Goal: Task Accomplishment & Management: Complete application form

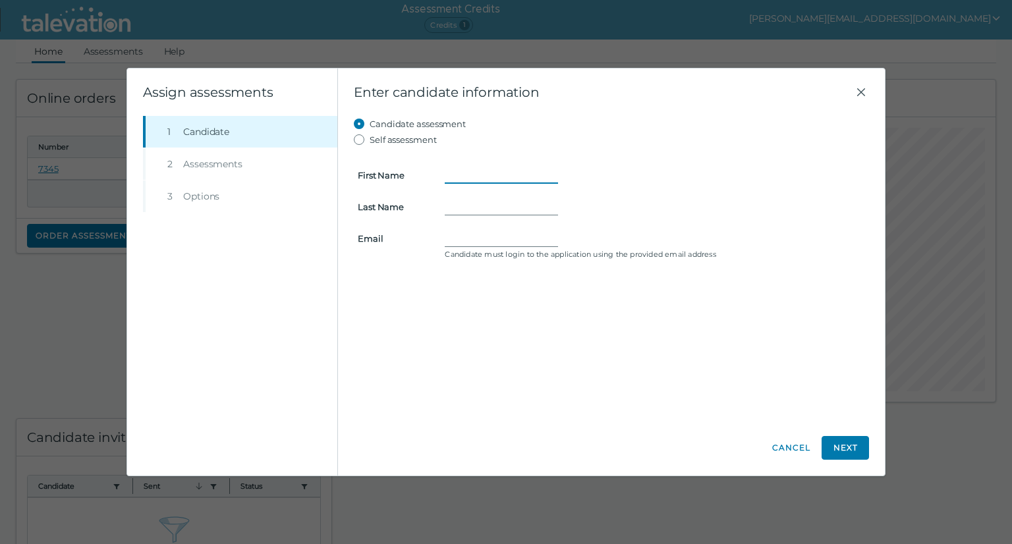
click at [456, 175] on input "First Name" at bounding box center [501, 175] width 113 height 16
type input "Nav"
type input "[PERSON_NAME]"
drag, startPoint x: 450, startPoint y: 237, endPoint x: 564, endPoint y: 237, distance: 114.0
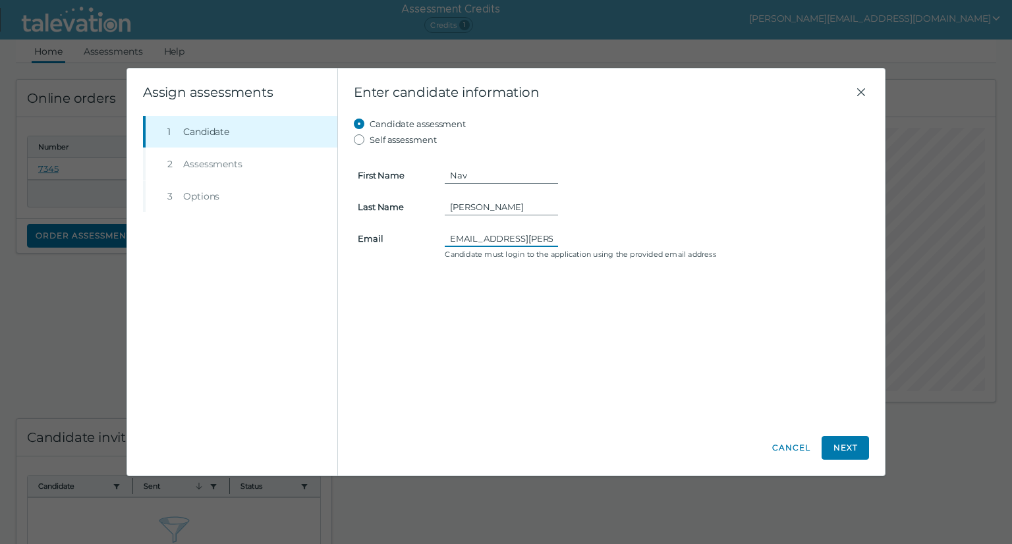
click at [564, 237] on div "[EMAIL_ADDRESS][PERSON_NAME][DOMAIN_NAME]" at bounding box center [655, 239] width 420 height 16
type input "[PERSON_NAME][EMAIL_ADDRESS][DOMAIN_NAME]"
click at [604, 364] on div "Candidate assessment Self assessment First Name Nav Last Name [PERSON_NAME] [PE…" at bounding box center [611, 268] width 515 height 304
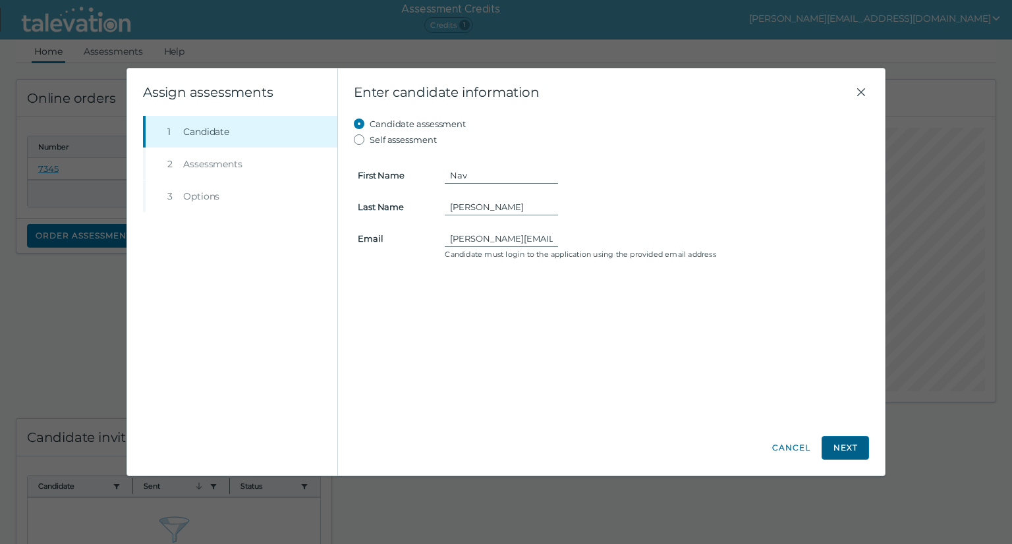
click at [848, 443] on button "Next" at bounding box center [845, 448] width 47 height 24
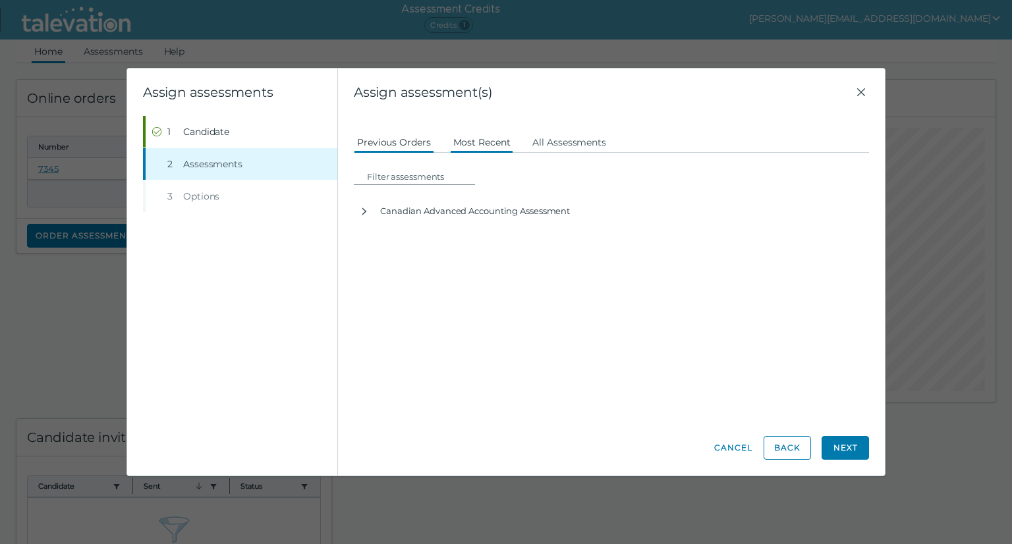
click at [477, 142] on button "Most Recent" at bounding box center [482, 142] width 64 height 24
click at [571, 142] on button "All Assessments" at bounding box center [569, 142] width 80 height 24
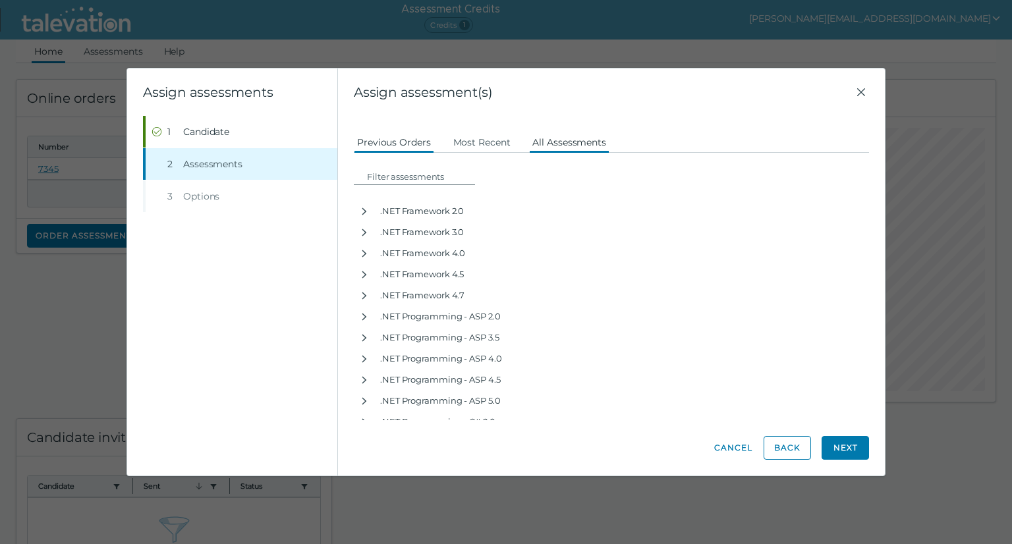
click at [395, 142] on button "Previous Orders" at bounding box center [394, 142] width 80 height 24
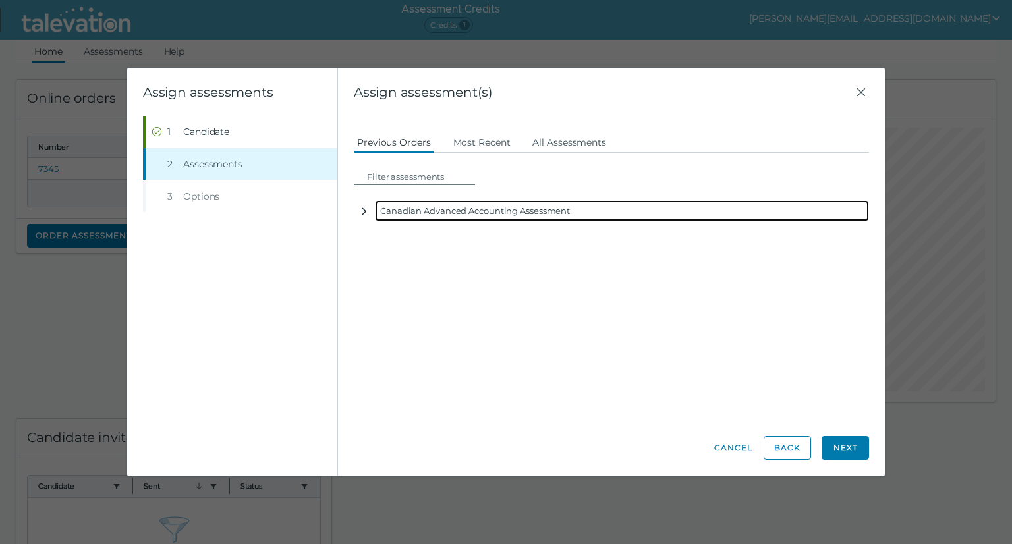
click at [366, 209] on icon "button" at bounding box center [364, 211] width 11 height 11
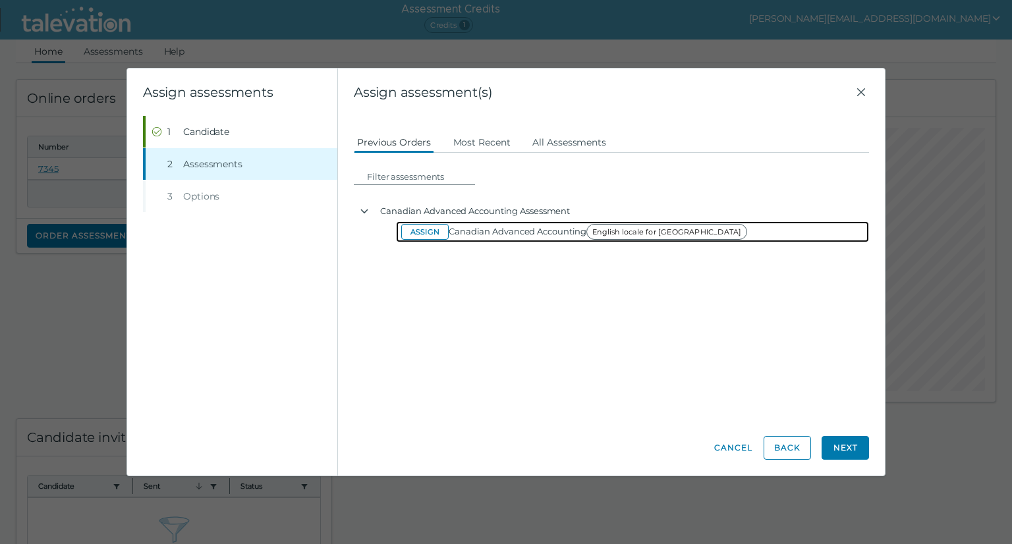
click at [476, 229] on span "Canadian Advanced Accounting English locale for [GEOGRAPHIC_DATA]" at bounding box center [600, 231] width 302 height 11
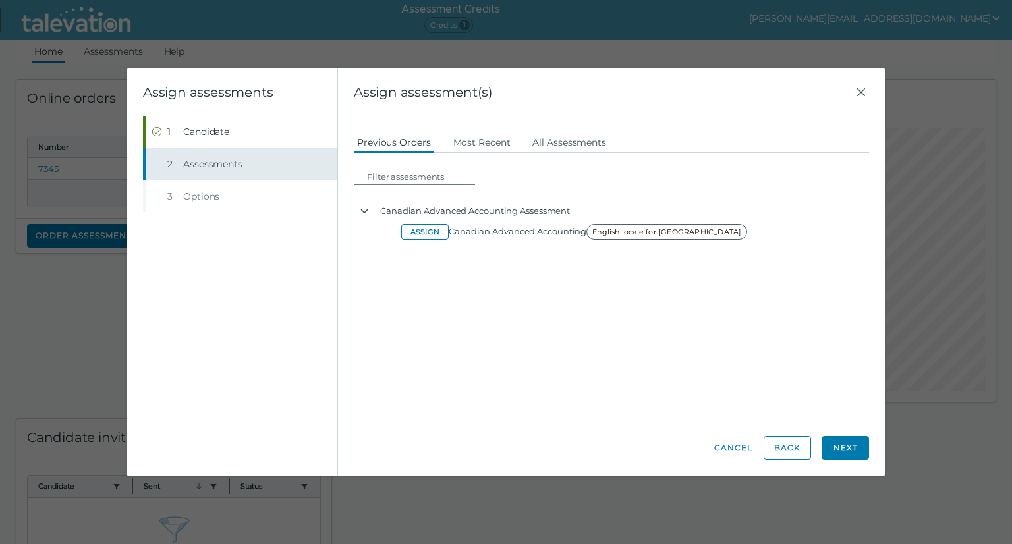
click at [215, 167] on span "Assessments" at bounding box center [212, 163] width 59 height 13
click at [208, 194] on li "Step 3 Options" at bounding box center [240, 197] width 194 height 32
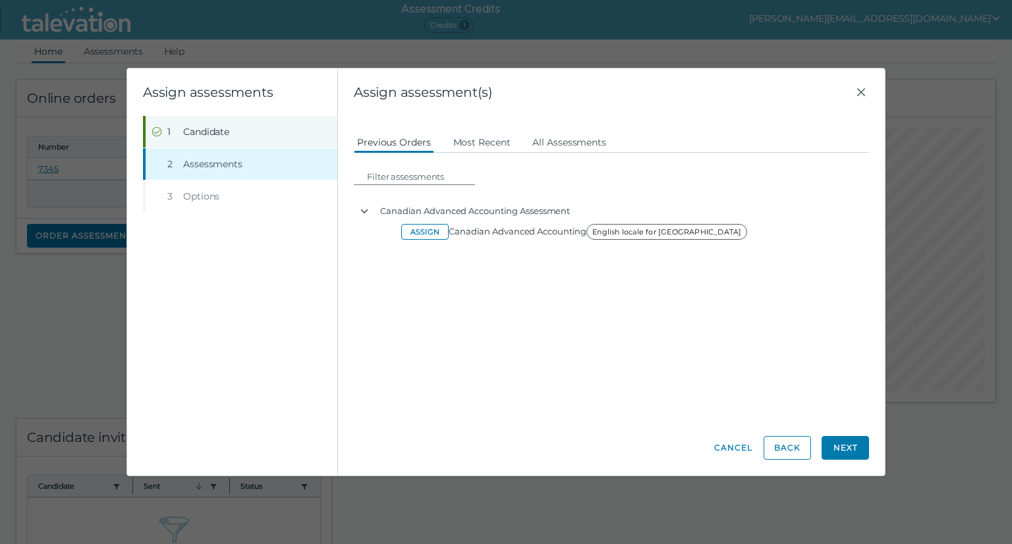
click at [196, 134] on span "Candidate" at bounding box center [206, 131] width 46 height 13
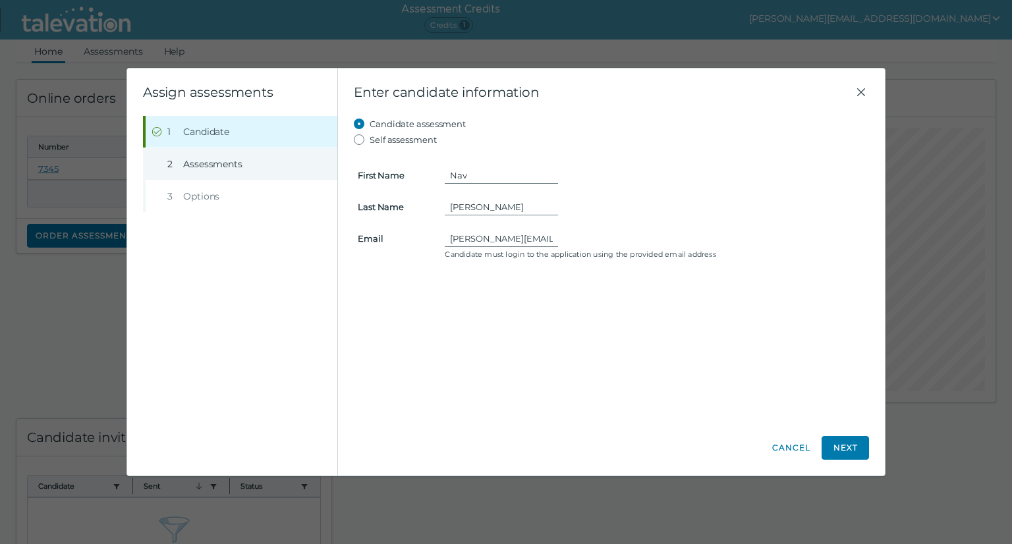
click at [240, 161] on span "Assessments" at bounding box center [212, 163] width 59 height 13
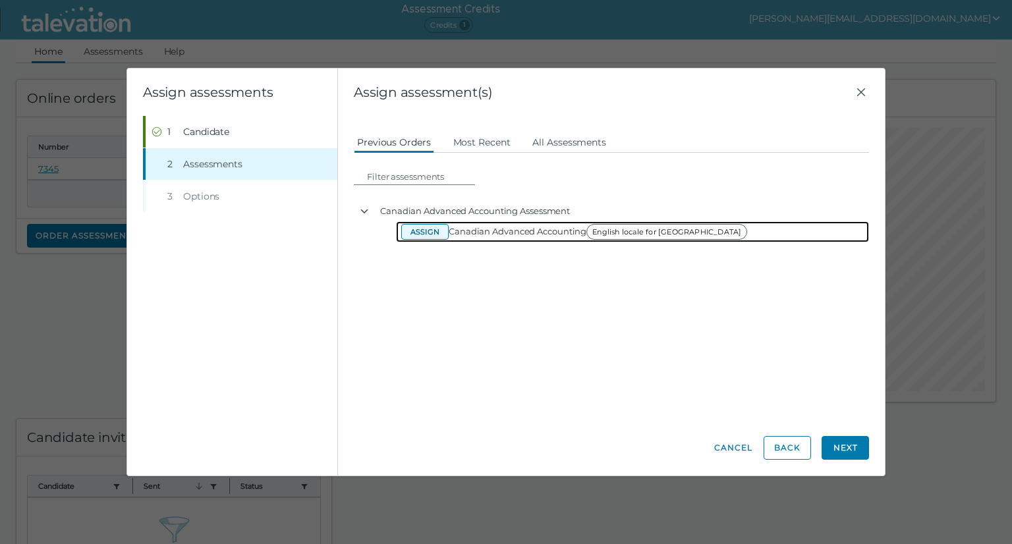
click at [425, 233] on button "Assign" at bounding box center [424, 232] width 47 height 16
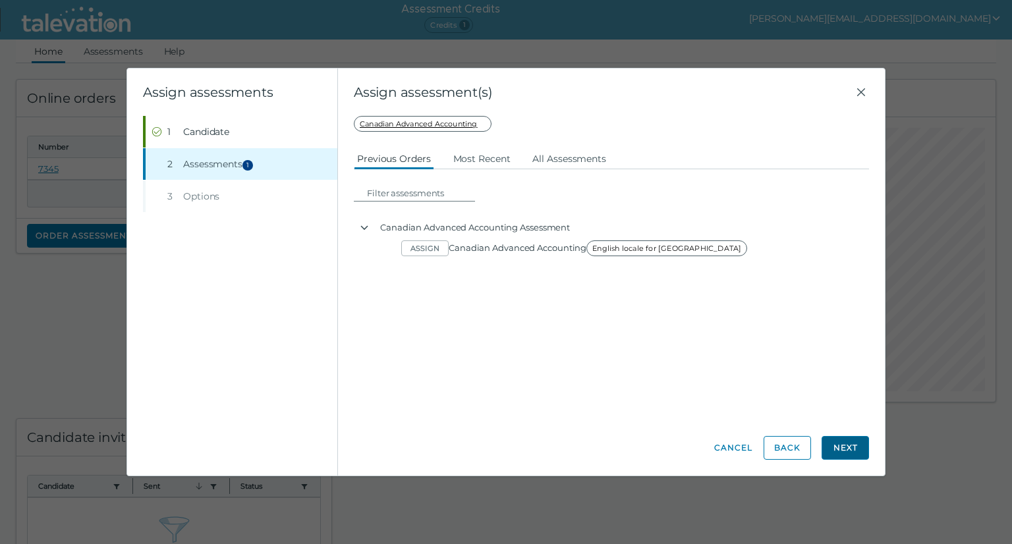
click at [833, 448] on button "Next" at bounding box center [845, 448] width 47 height 24
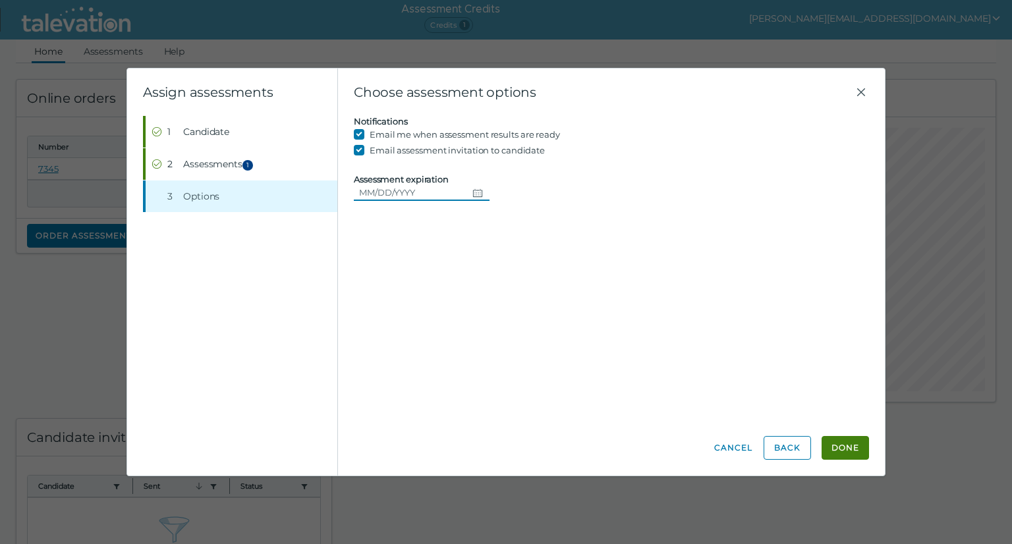
click at [473, 192] on icon "Choose date" at bounding box center [477, 193] width 11 height 11
click at [573, 183] on clr-date-container "Assessment expiration" at bounding box center [611, 187] width 515 height 26
click at [244, 161] on span "Assessments 1" at bounding box center [220, 163] width 74 height 13
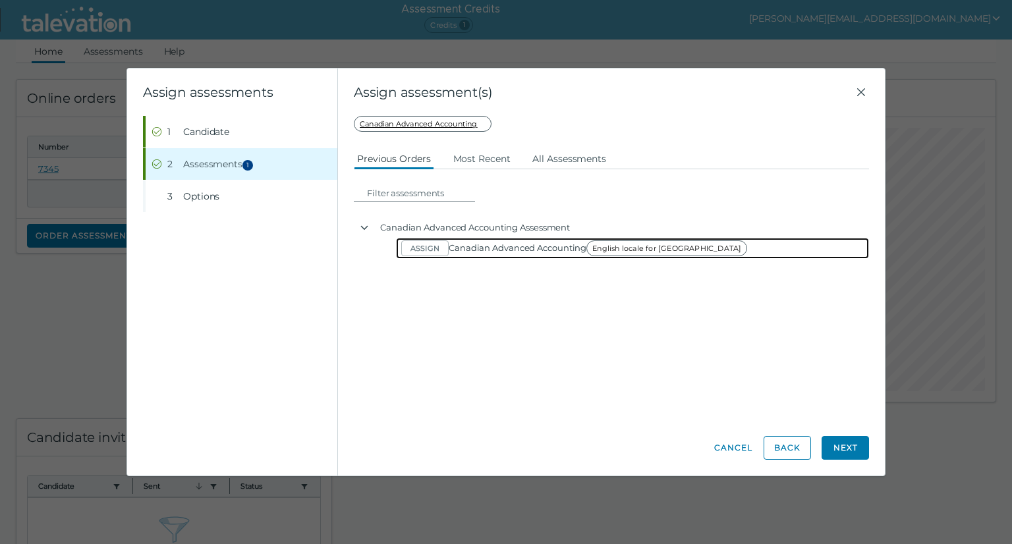
click at [607, 246] on span "English locale for [GEOGRAPHIC_DATA]" at bounding box center [666, 248] width 161 height 16
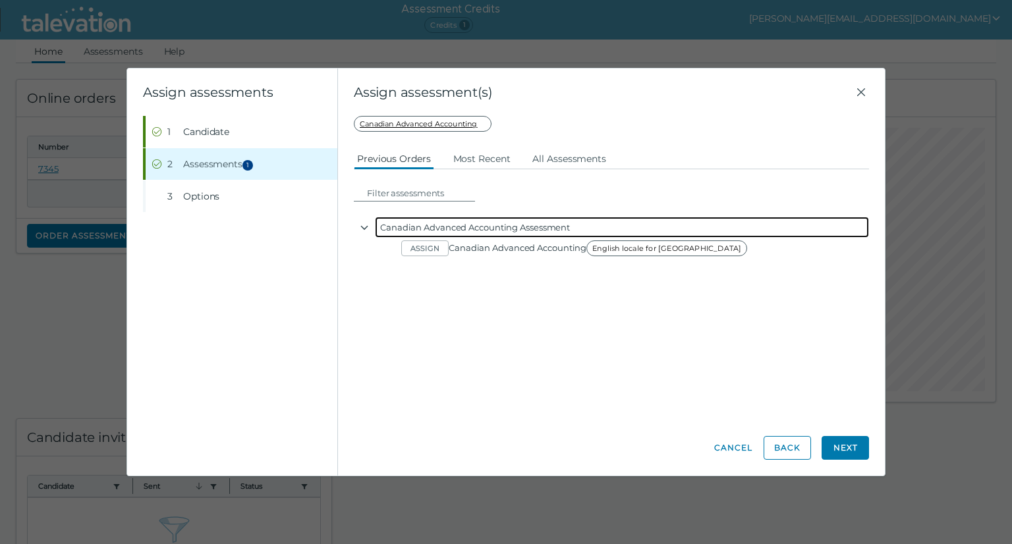
click at [450, 227] on div "Canadian Advanced Accounting Assessment" at bounding box center [622, 227] width 494 height 21
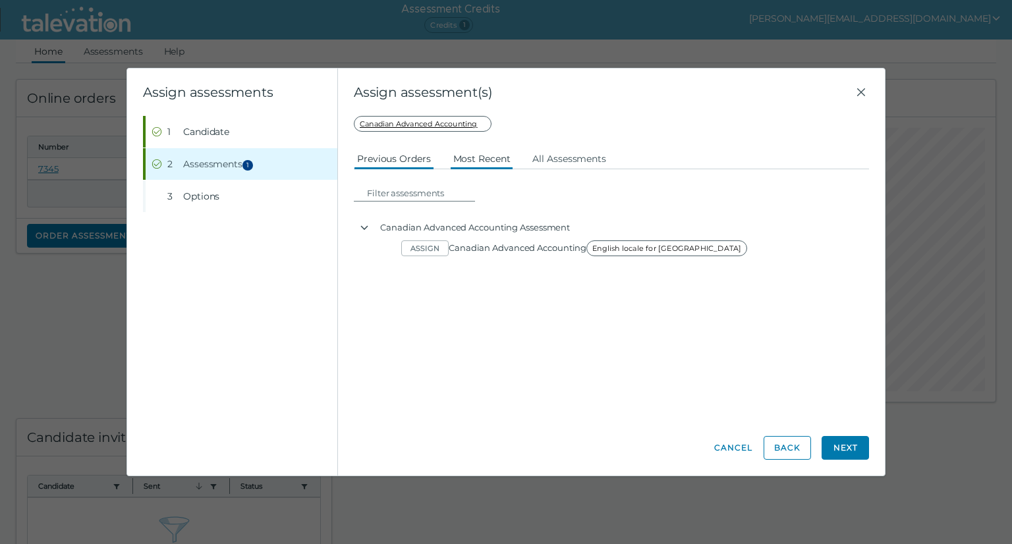
click at [497, 156] on button "Most Recent" at bounding box center [482, 158] width 64 height 24
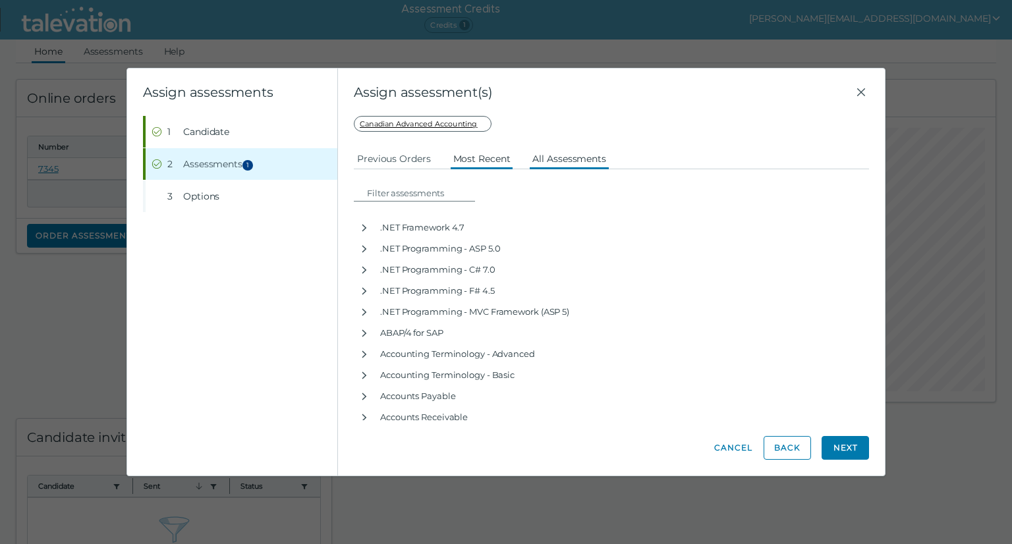
click at [564, 156] on button "All Assessments" at bounding box center [569, 158] width 80 height 24
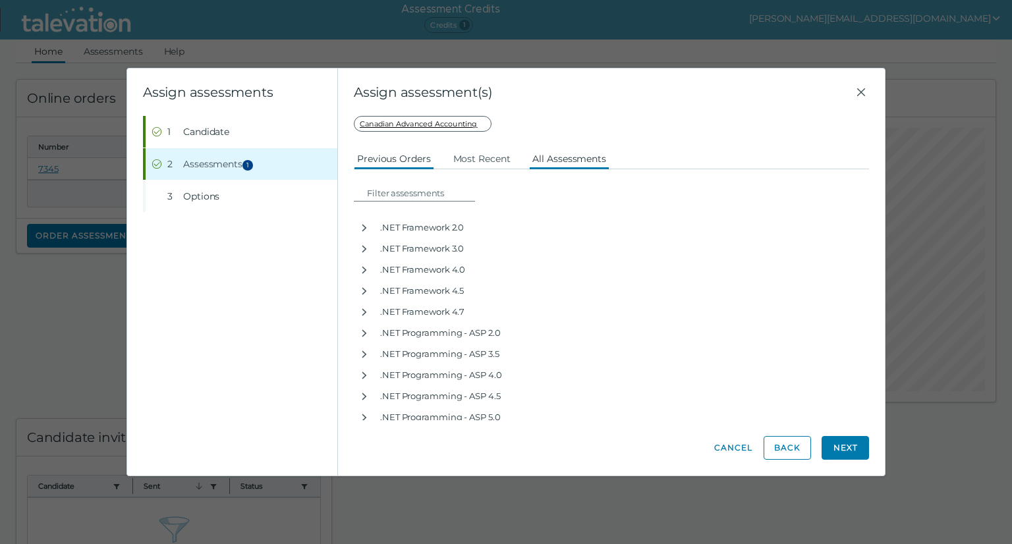
click at [397, 158] on button "Previous Orders" at bounding box center [394, 158] width 80 height 24
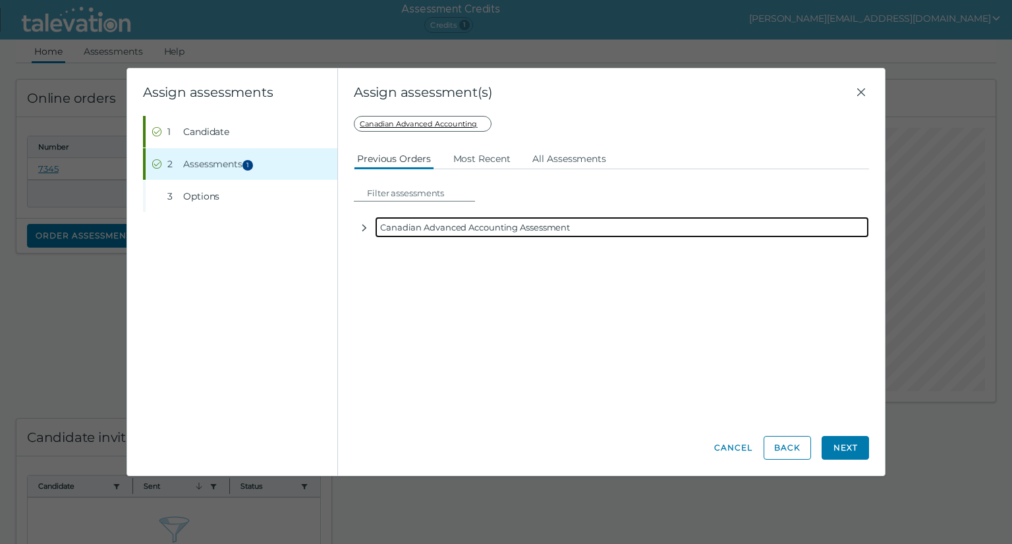
click at [411, 224] on div "Canadian Advanced Accounting Assessment" at bounding box center [622, 227] width 494 height 21
click at [366, 229] on icon "button" at bounding box center [364, 228] width 11 height 11
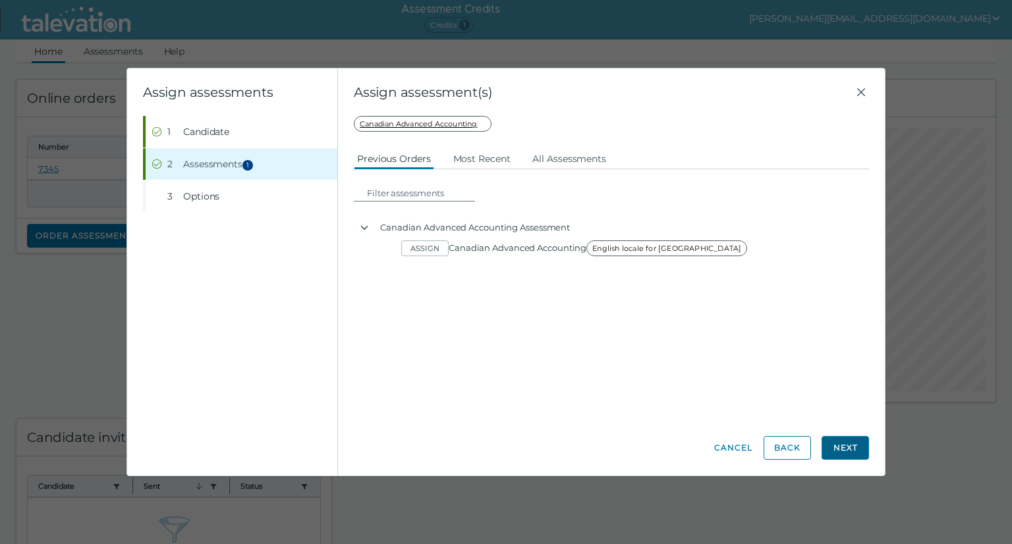
click at [831, 443] on button "Next" at bounding box center [845, 448] width 47 height 24
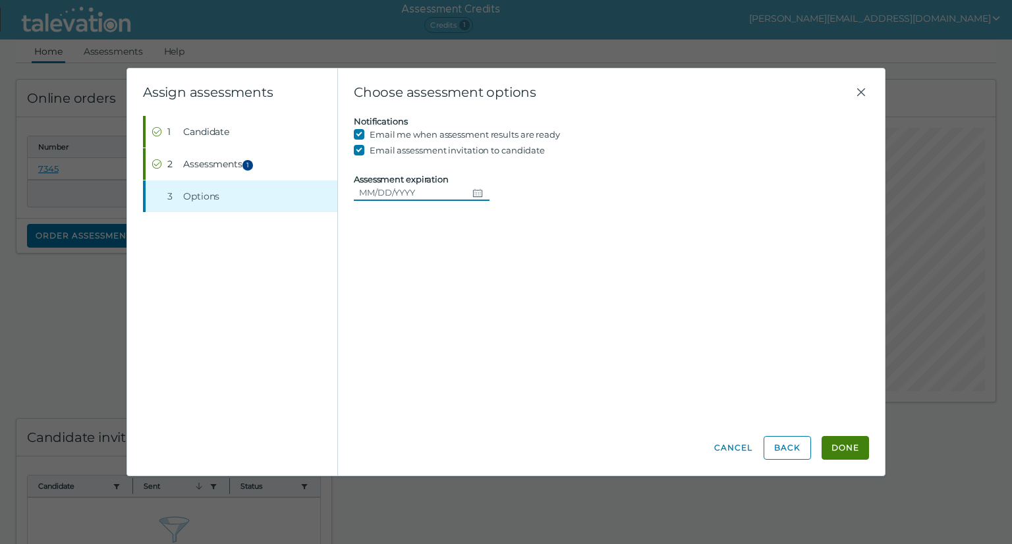
click at [477, 189] on icon "Choose date" at bounding box center [477, 193] width 11 height 11
click at [514, 228] on icon "Next month" at bounding box center [519, 229] width 12 height 12
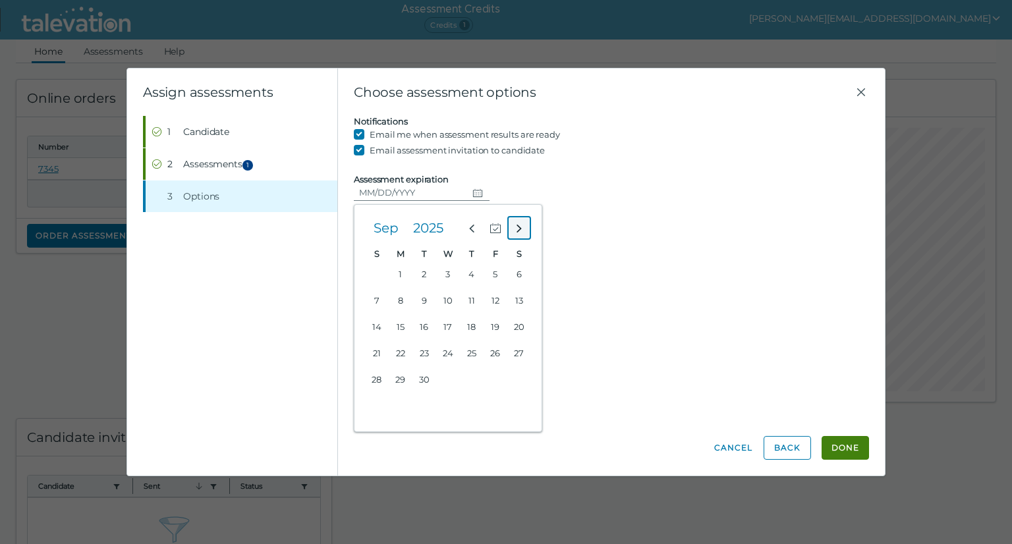
click at [514, 228] on icon "Next month" at bounding box center [519, 229] width 12 height 12
click at [510, 374] on button "29" at bounding box center [519, 380] width 24 height 24
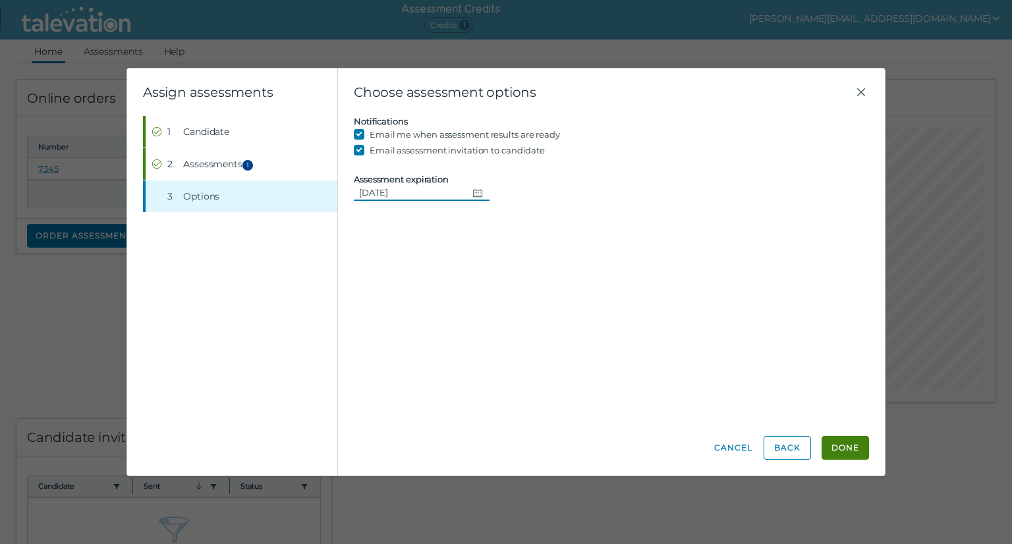
click at [468, 191] on button "Change date, 11/29/2025" at bounding box center [478, 192] width 22 height 16
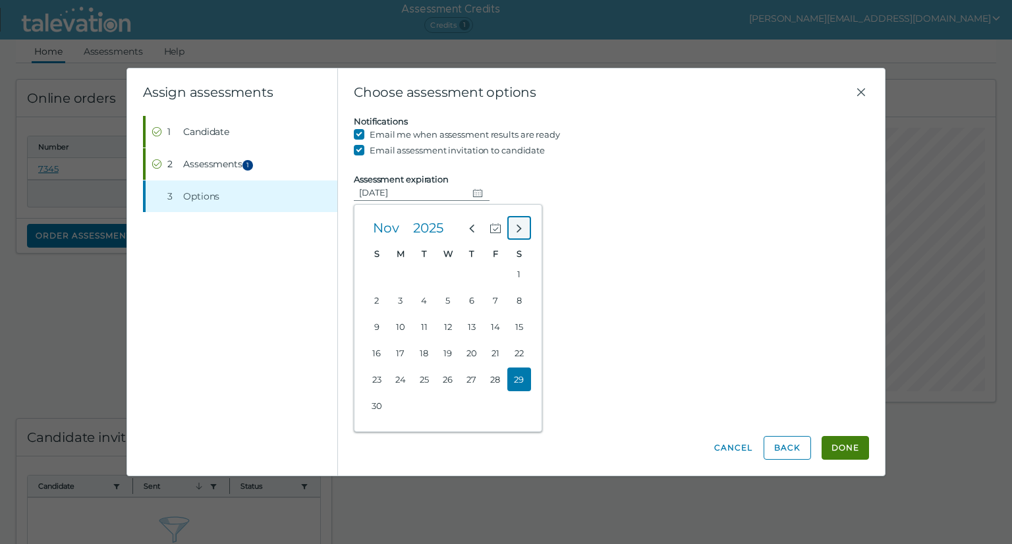
drag, startPoint x: 518, startPoint y: 225, endPoint x: 531, endPoint y: 287, distance: 63.3
click at [518, 230] on icon "Next month" at bounding box center [519, 229] width 12 height 12
click at [453, 378] on button "31" at bounding box center [448, 380] width 24 height 24
type input "[DATE]"
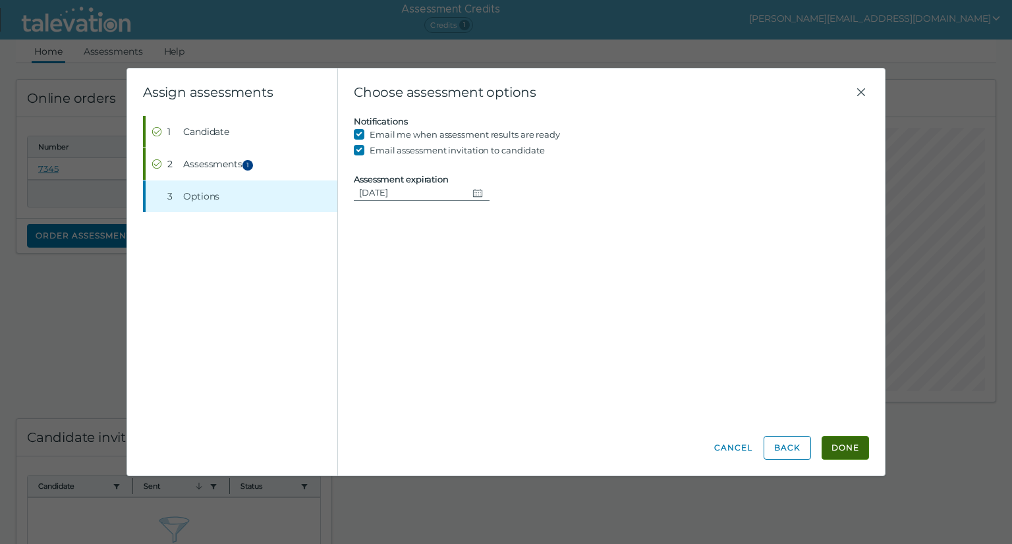
click at [849, 441] on button "Done" at bounding box center [845, 448] width 47 height 24
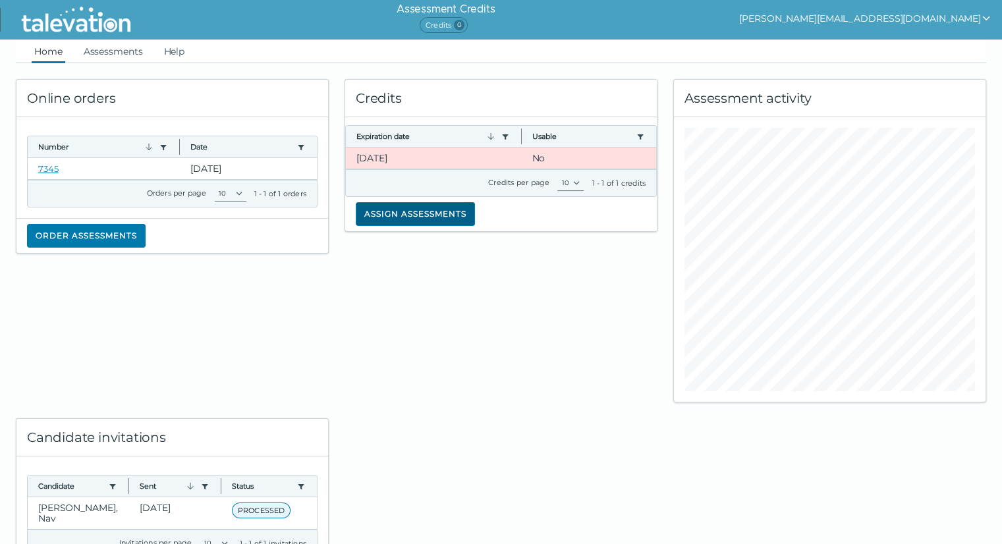
click at [395, 214] on button "Assign assessments" at bounding box center [415, 214] width 119 height 24
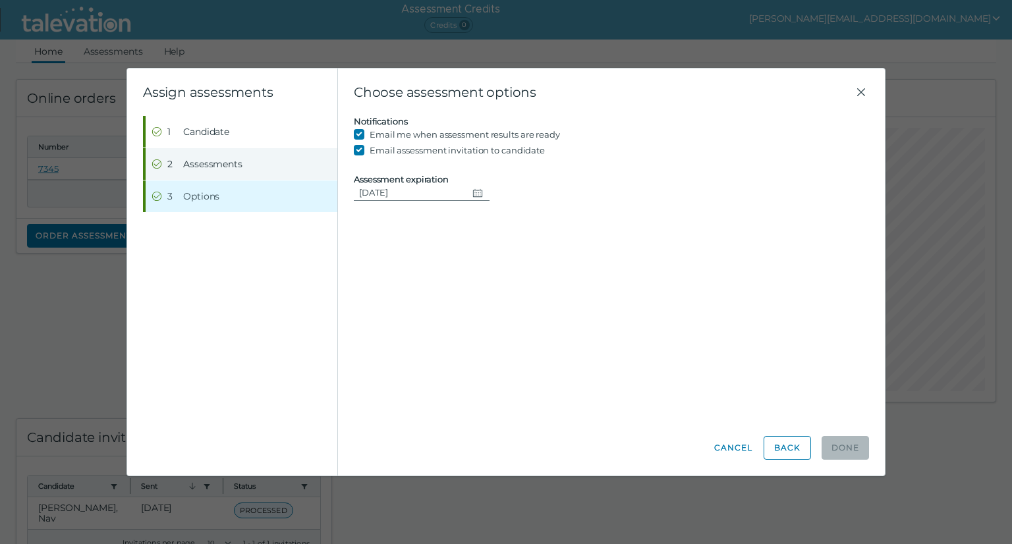
click at [250, 170] on button "Step 2 Assessments" at bounding box center [242, 164] width 192 height 32
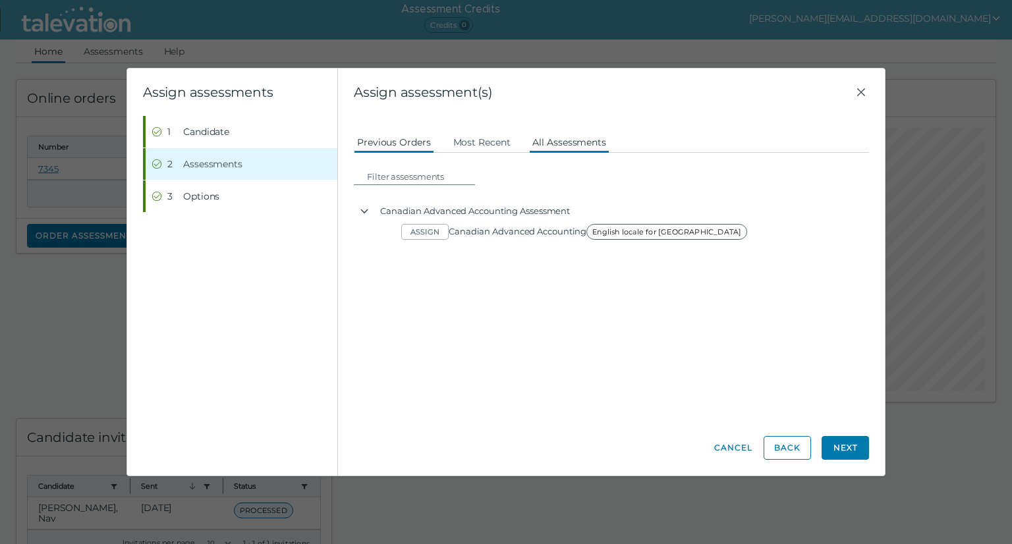
click at [553, 138] on button "All Assessments" at bounding box center [569, 142] width 80 height 24
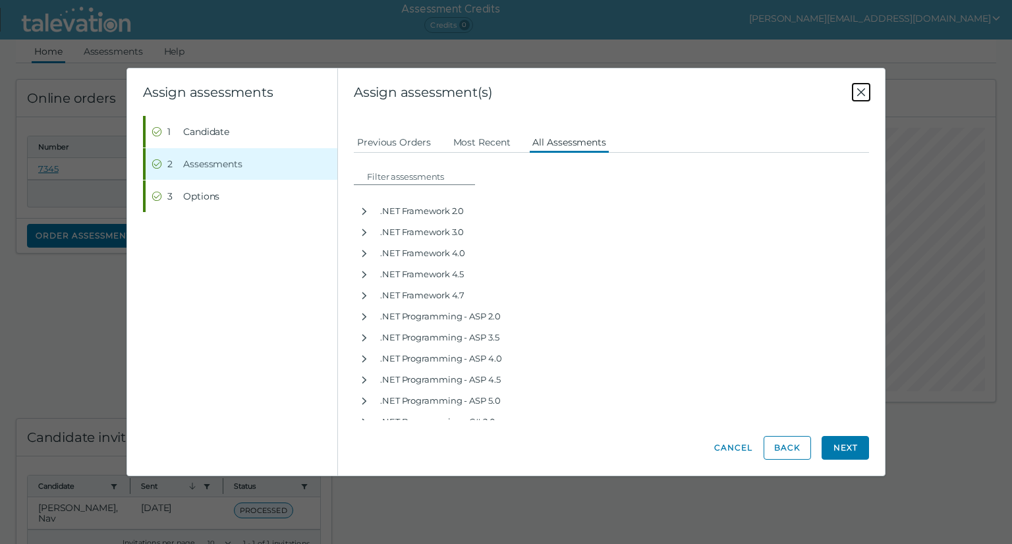
click at [863, 90] on icon "Close" at bounding box center [861, 92] width 16 height 16
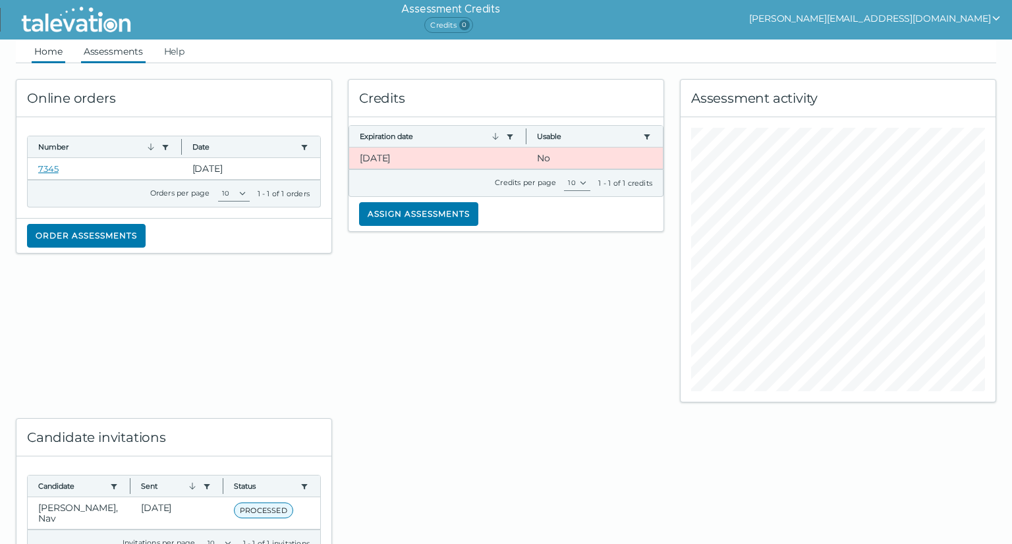
click at [115, 50] on link "Assessments" at bounding box center [113, 52] width 65 height 24
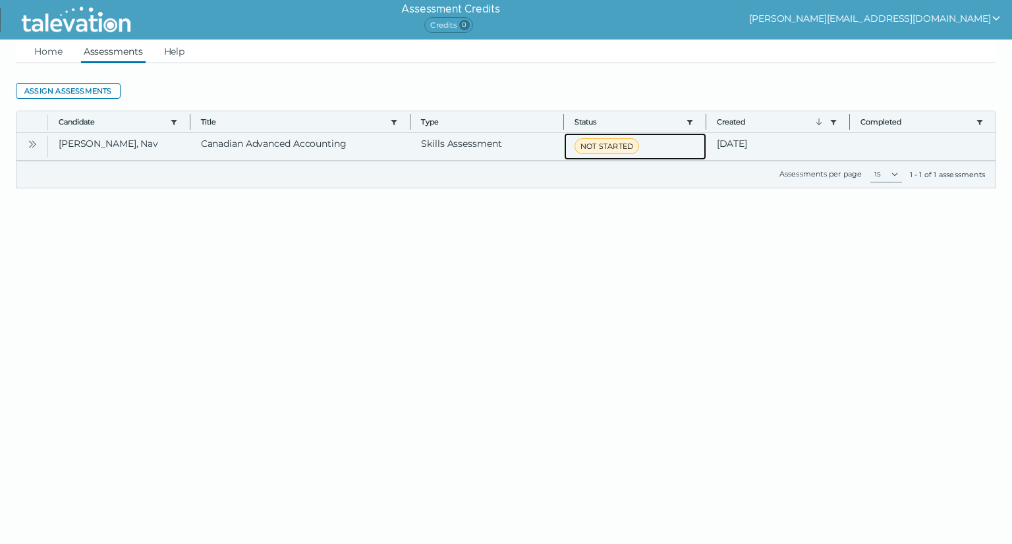
click at [615, 146] on span "NOT STARTED" at bounding box center [607, 146] width 65 height 16
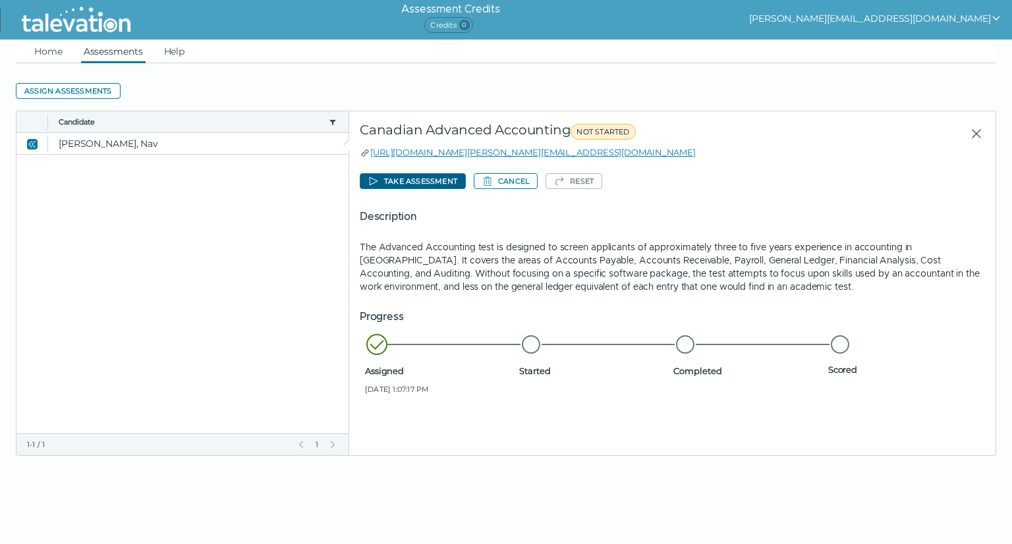
click at [422, 175] on button "Take assessment" at bounding box center [413, 181] width 106 height 16
